Goal: Task Accomplishment & Management: Use online tool/utility

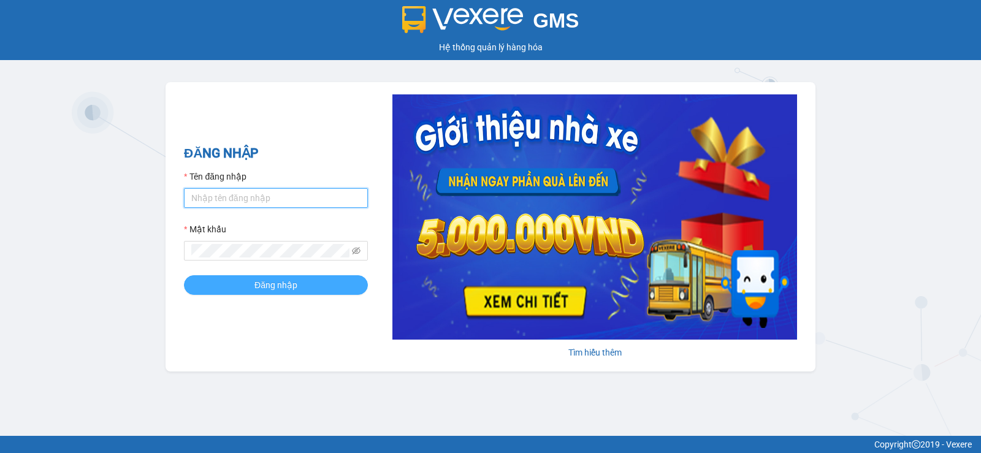
type input "anhnguyet.tuanhung"
click at [279, 292] on button "Đăng nhập" at bounding box center [276, 285] width 184 height 20
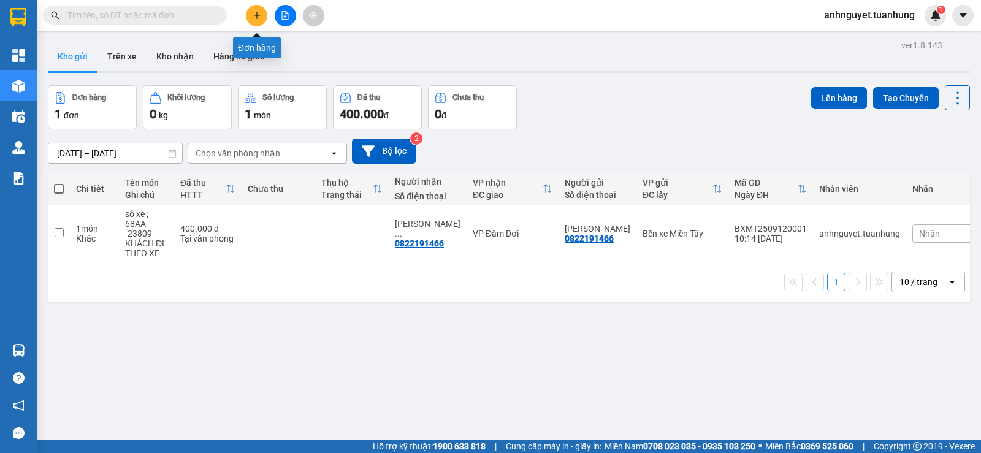
click at [257, 14] on icon "plus" at bounding box center [256, 15] width 1 height 7
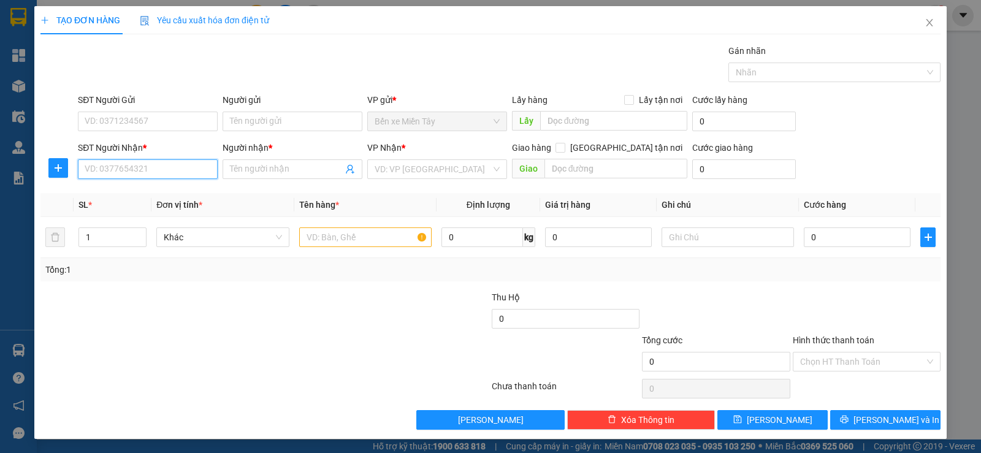
click at [142, 175] on input "SĐT Người Nhận *" at bounding box center [148, 169] width 140 height 20
